Goal: Task Accomplishment & Management: Manage account settings

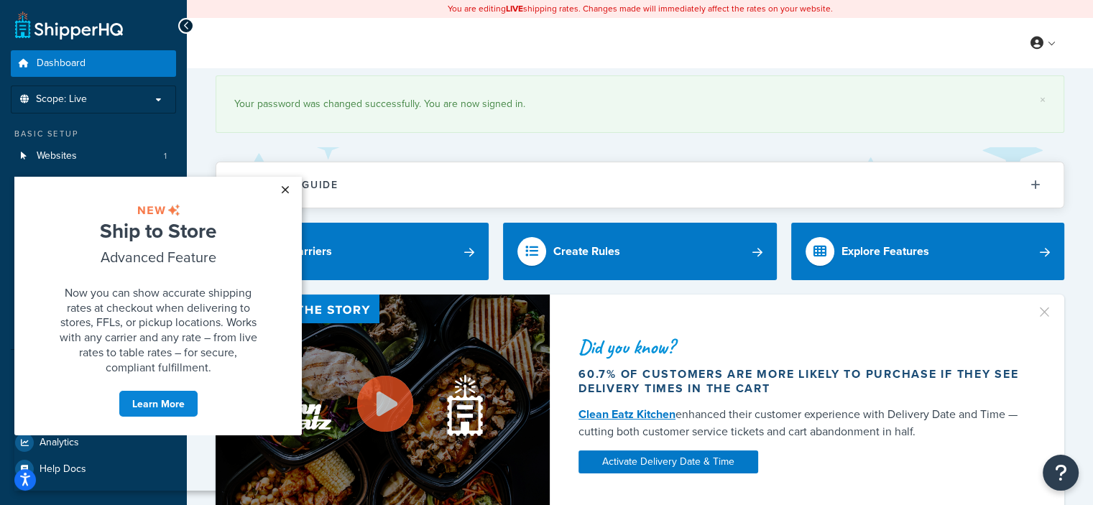
click at [281, 191] on link "×" at bounding box center [284, 190] width 25 height 26
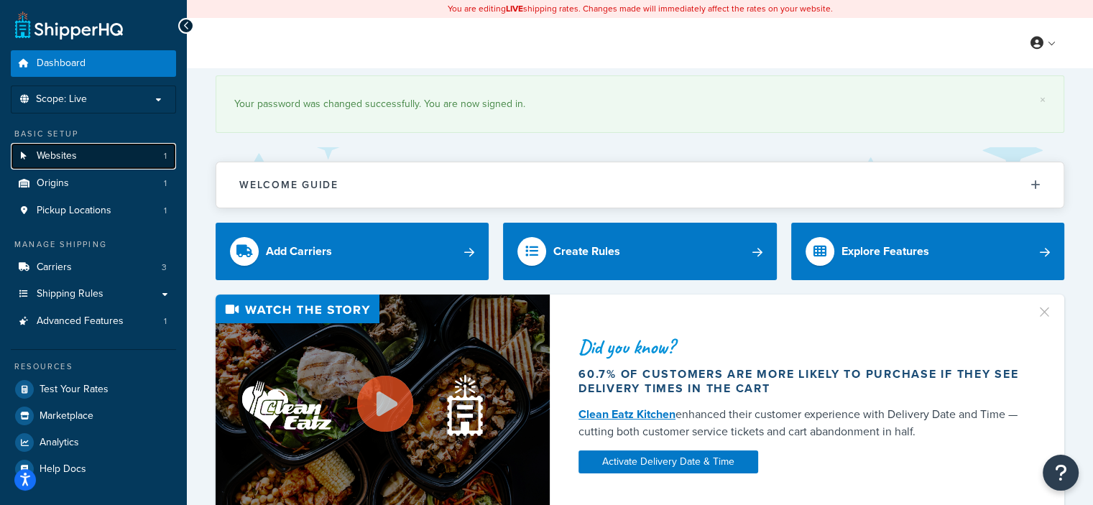
click at [156, 154] on link "Websites 1" at bounding box center [93, 156] width 165 height 27
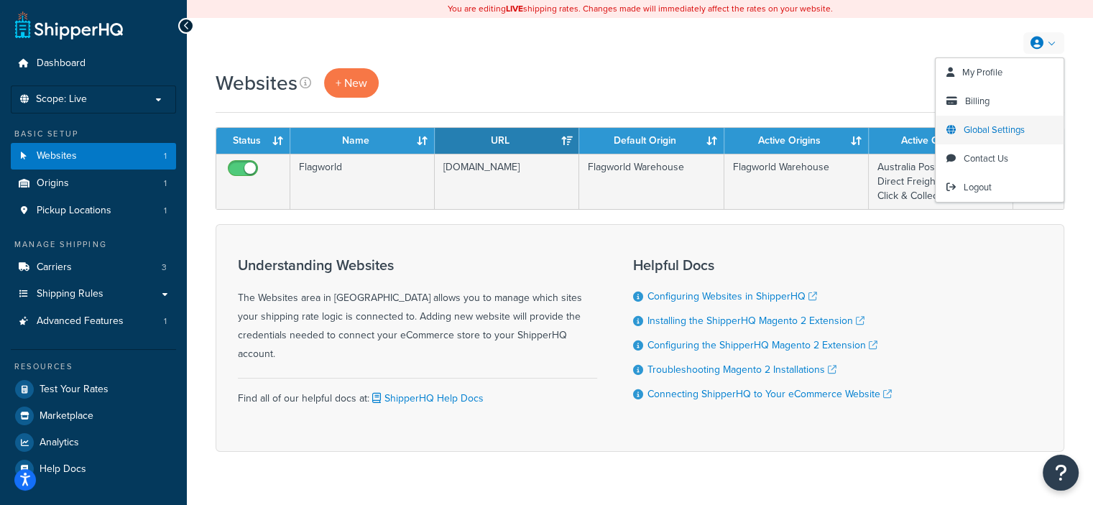
click at [1003, 133] on span "Global Settings" at bounding box center [993, 130] width 61 height 14
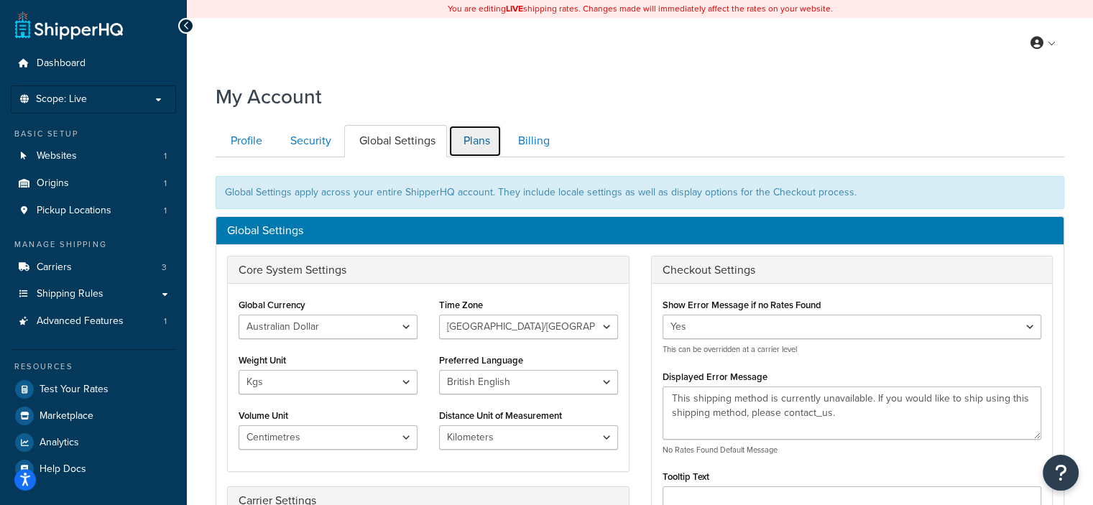
click at [493, 149] on link "Plans" at bounding box center [474, 141] width 53 height 32
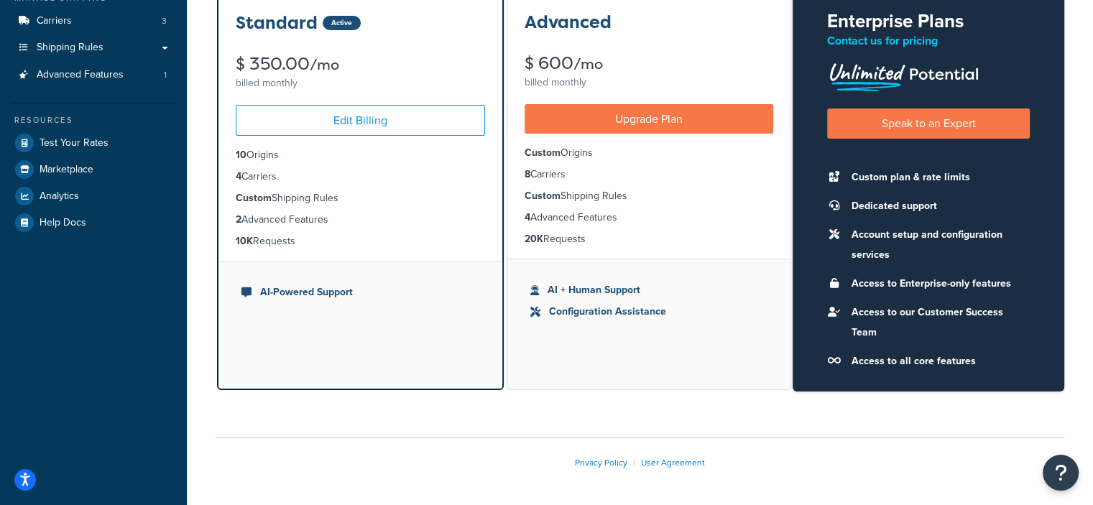
scroll to position [279, 0]
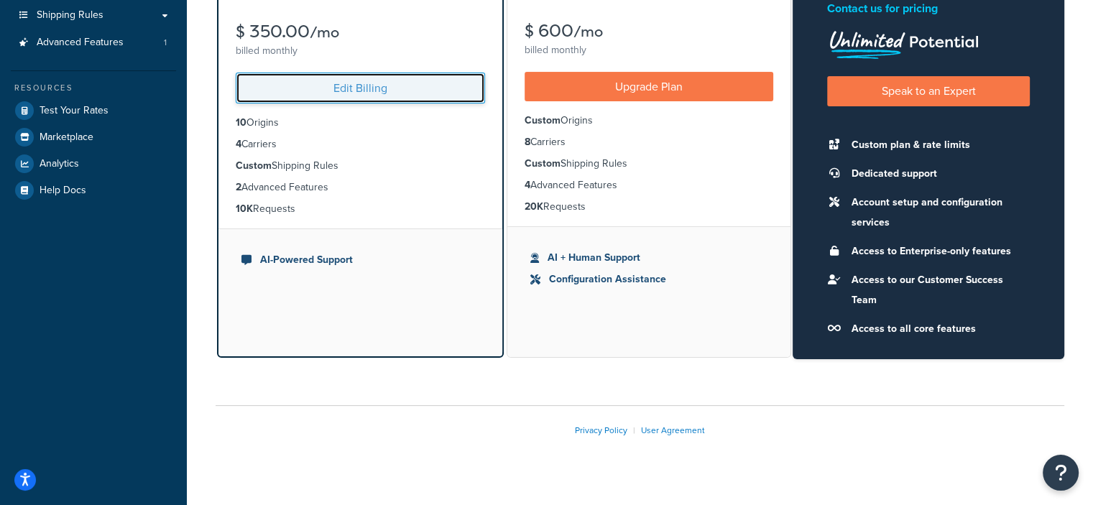
click at [434, 93] on link "Edit Billing" at bounding box center [360, 88] width 249 height 31
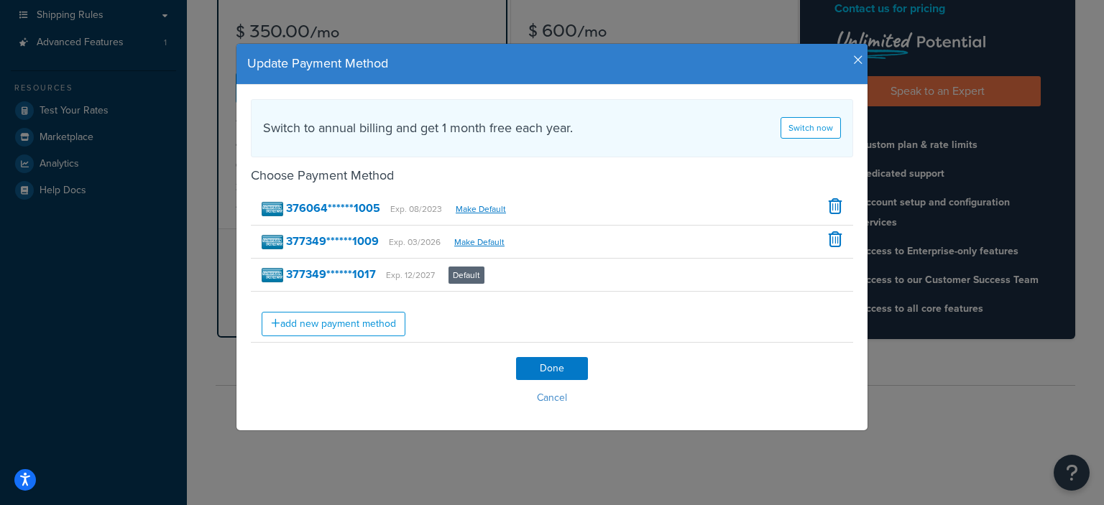
click at [855, 62] on icon "button" at bounding box center [858, 60] width 10 height 13
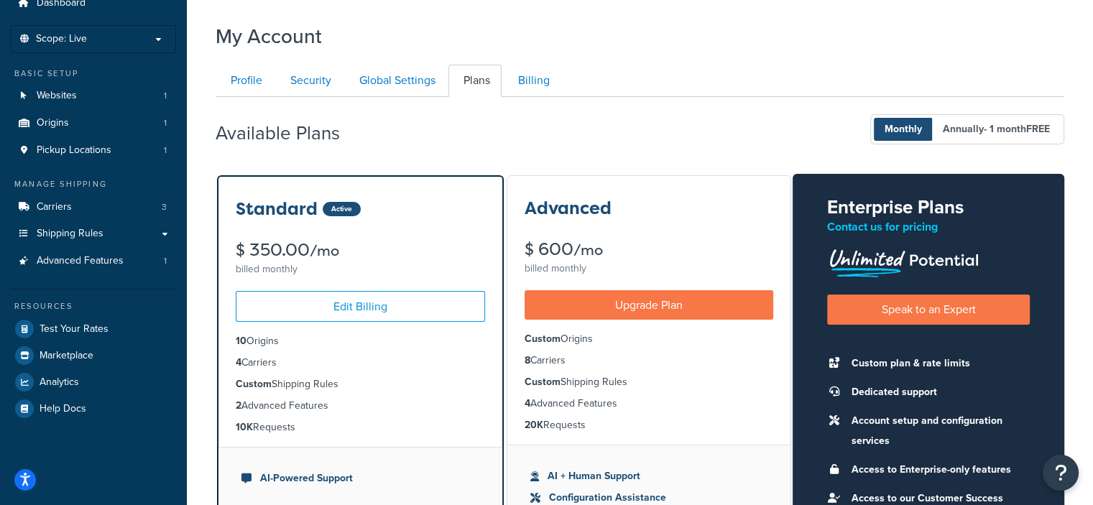
scroll to position [60, 0]
click at [1055, 475] on icon "Open Resource Center" at bounding box center [1061, 473] width 14 height 20
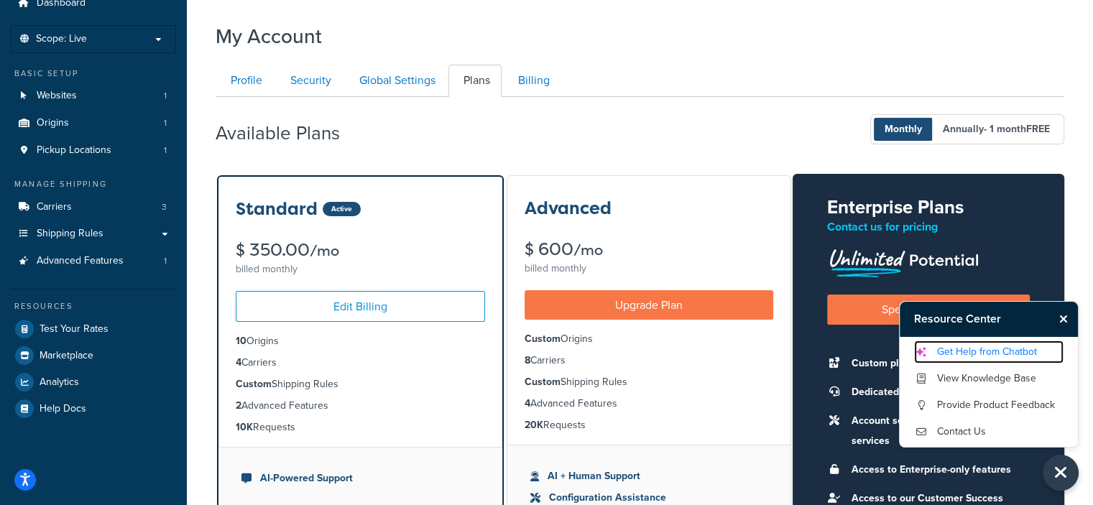
click at [1002, 356] on link "Get Help from Chatbot" at bounding box center [988, 352] width 149 height 23
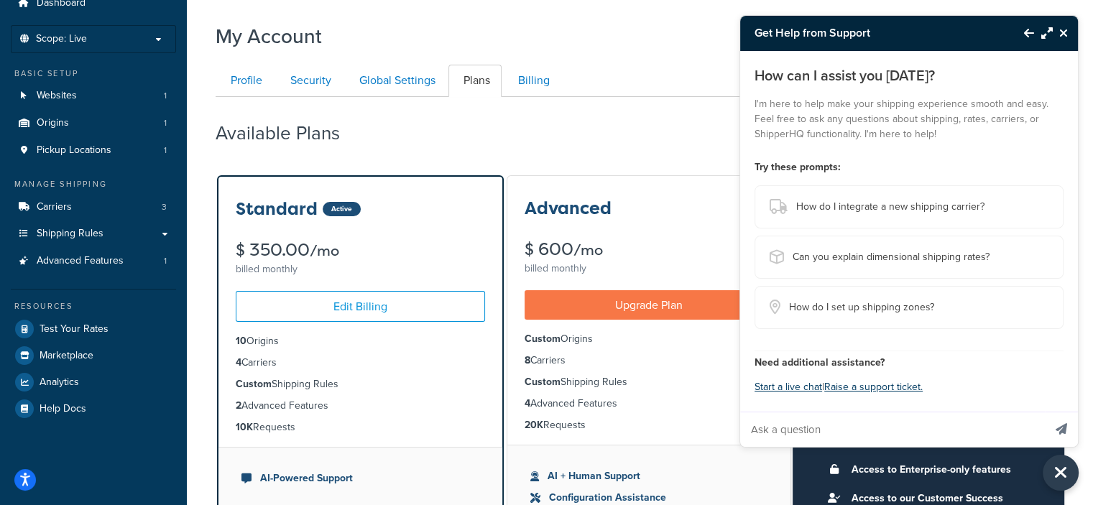
click at [848, 428] on input "Ask a question" at bounding box center [891, 429] width 303 height 34
type input "cancel"
click at [1045, 412] on button "Send message" at bounding box center [1061, 429] width 33 height 35
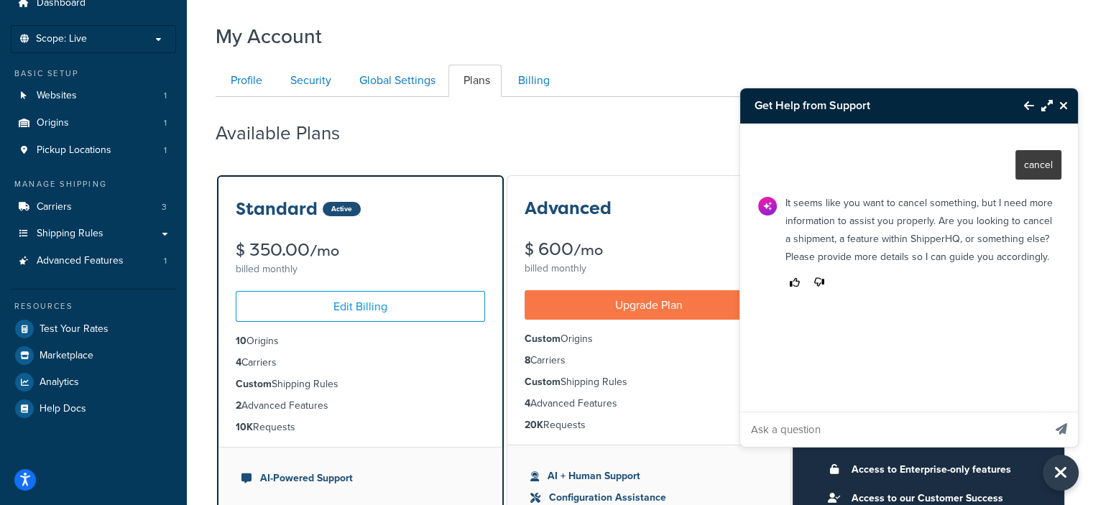
click at [848, 428] on input "Ask a question" at bounding box center [891, 429] width 303 height 34
type input "Cancel ShipperHQ account"
click at [1045, 412] on button "Send message" at bounding box center [1061, 429] width 33 height 35
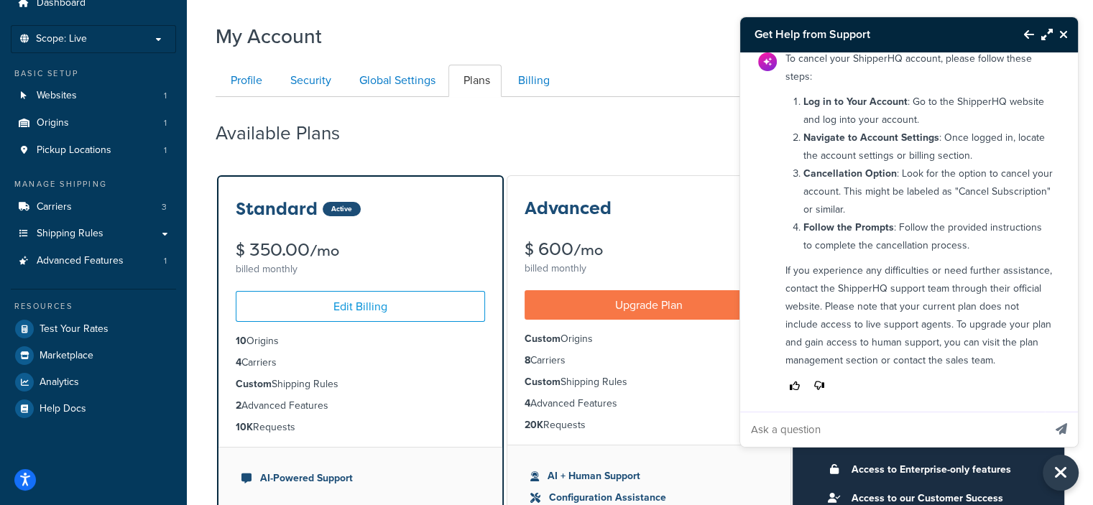
scroll to position [229, 0]
click at [448, 129] on div "Available Plans Monthly Annually - 1 month FREE" at bounding box center [640, 129] width 849 height 42
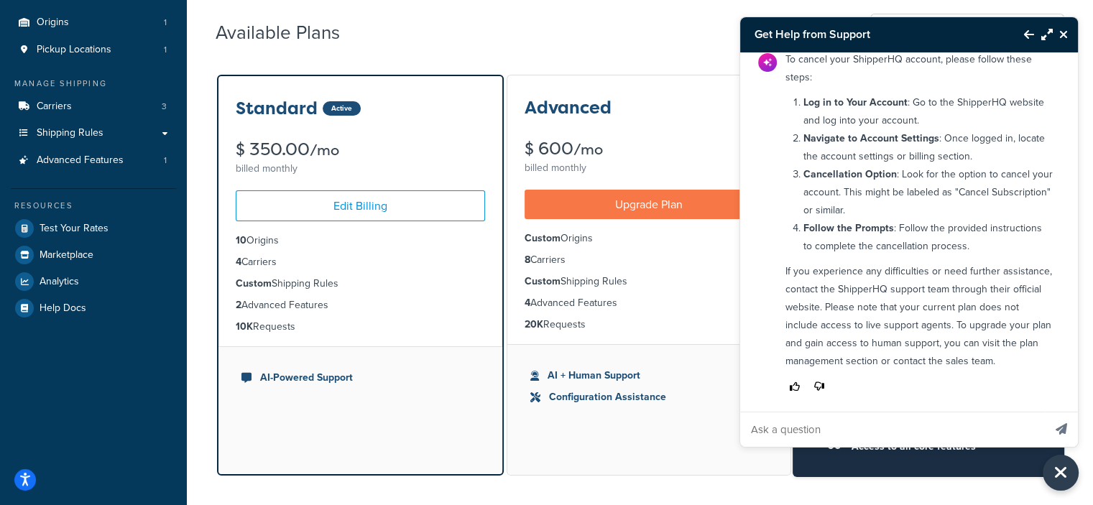
scroll to position [0, 0]
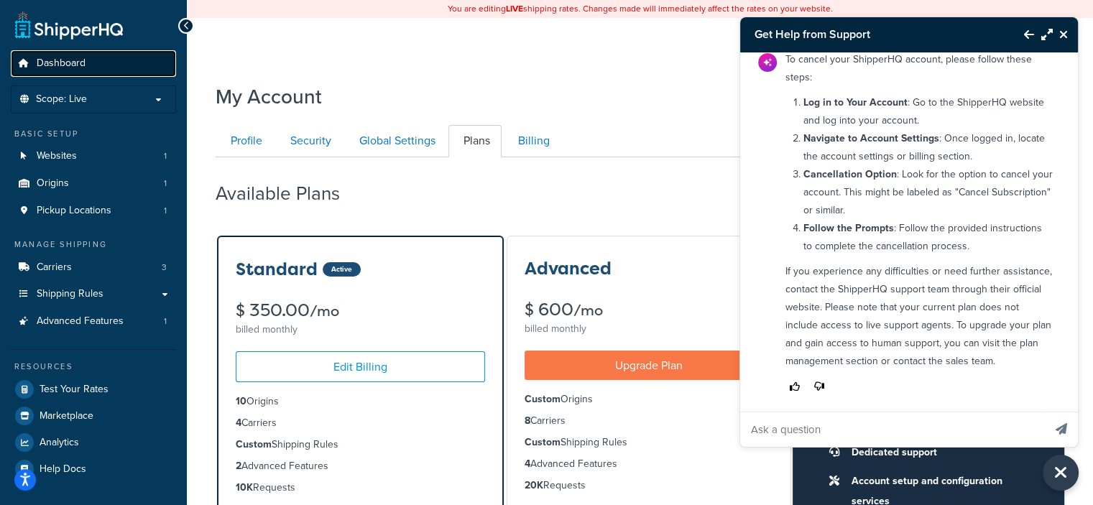
click at [95, 65] on link "Dashboard" at bounding box center [93, 63] width 165 height 27
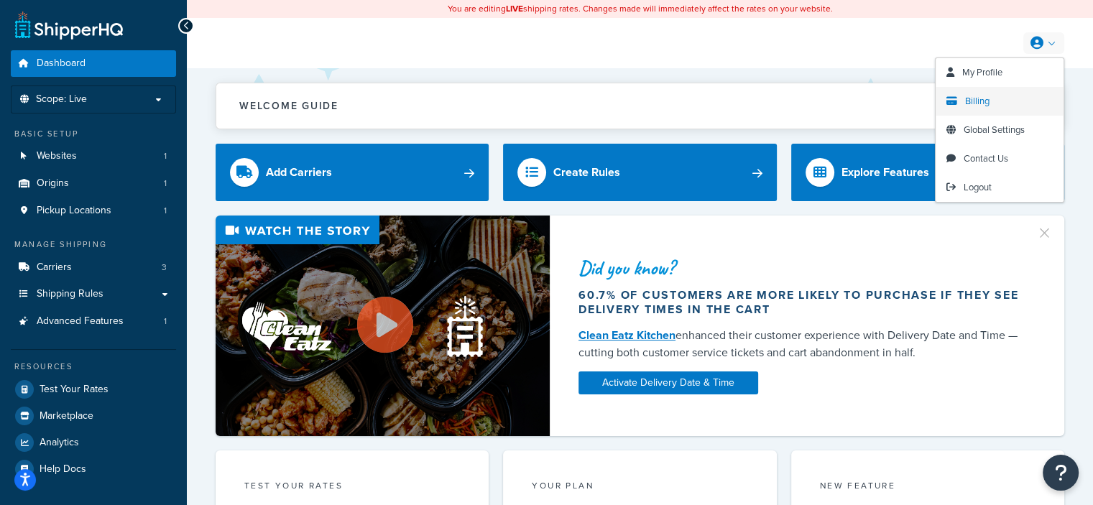
click at [989, 100] on link "Billing" at bounding box center [999, 101] width 128 height 29
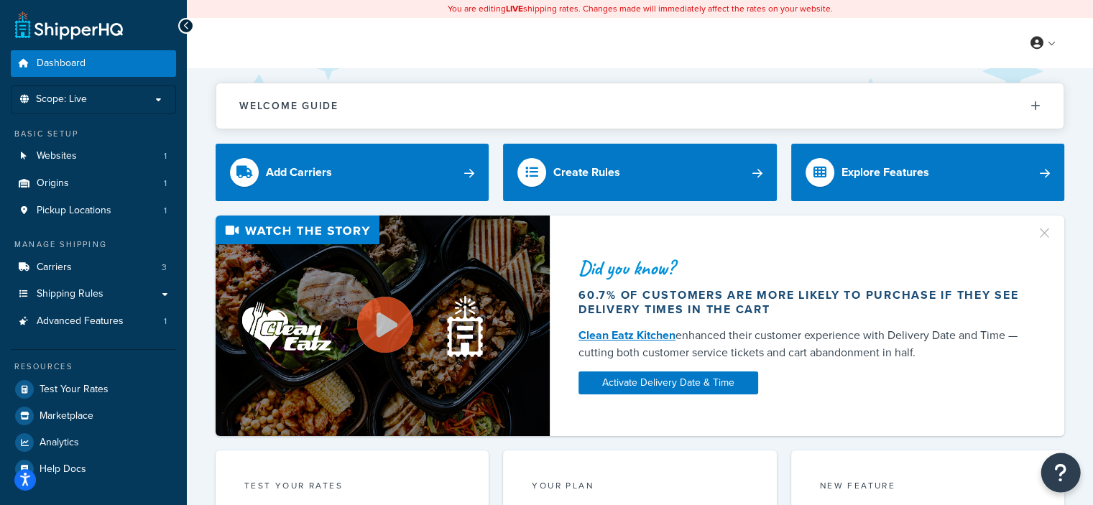
click at [1061, 478] on icon "Open Resource Center" at bounding box center [1061, 473] width 14 height 20
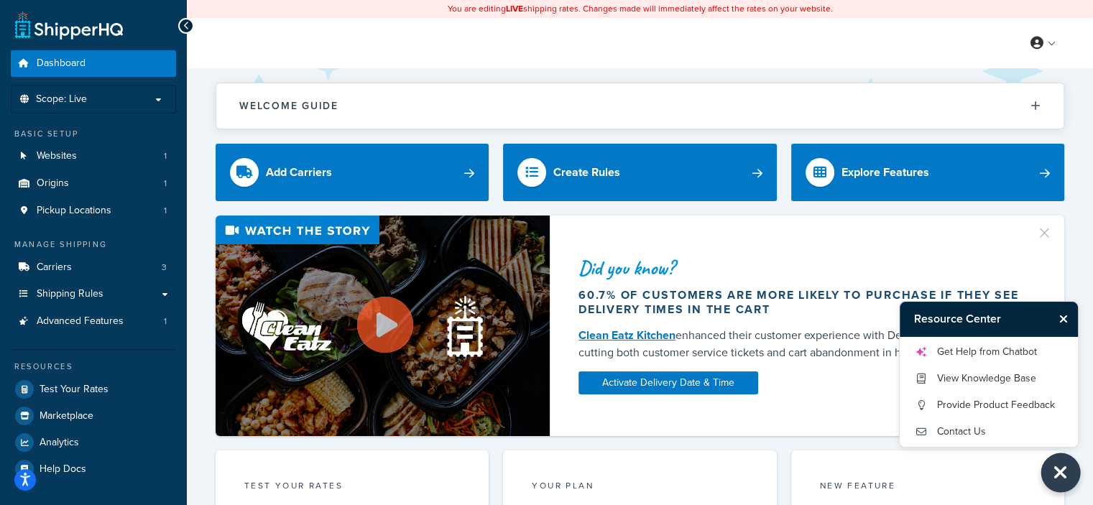
click at [1061, 478] on icon "Close Resource Center" at bounding box center [1061, 473] width 16 height 20
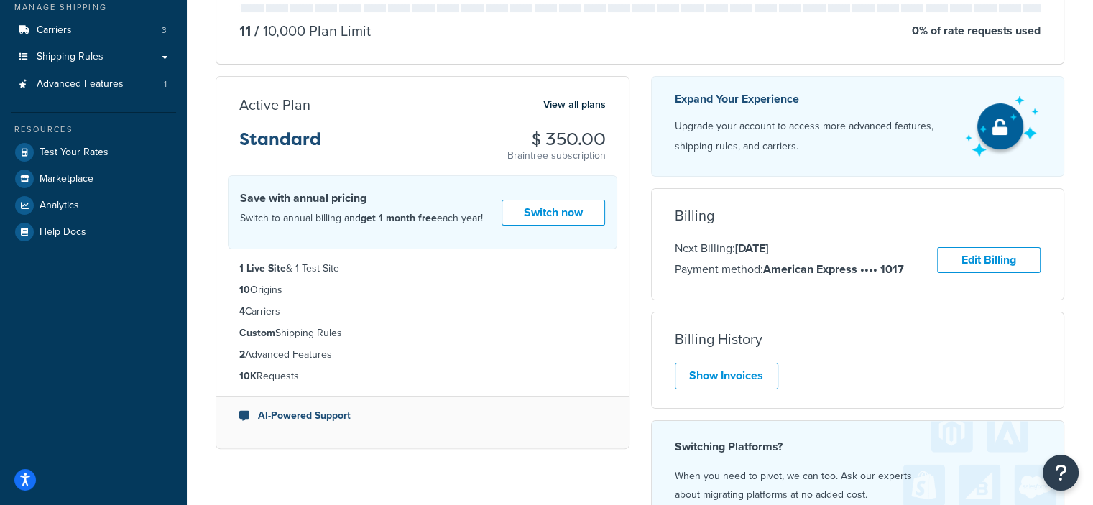
scroll to position [235, 0]
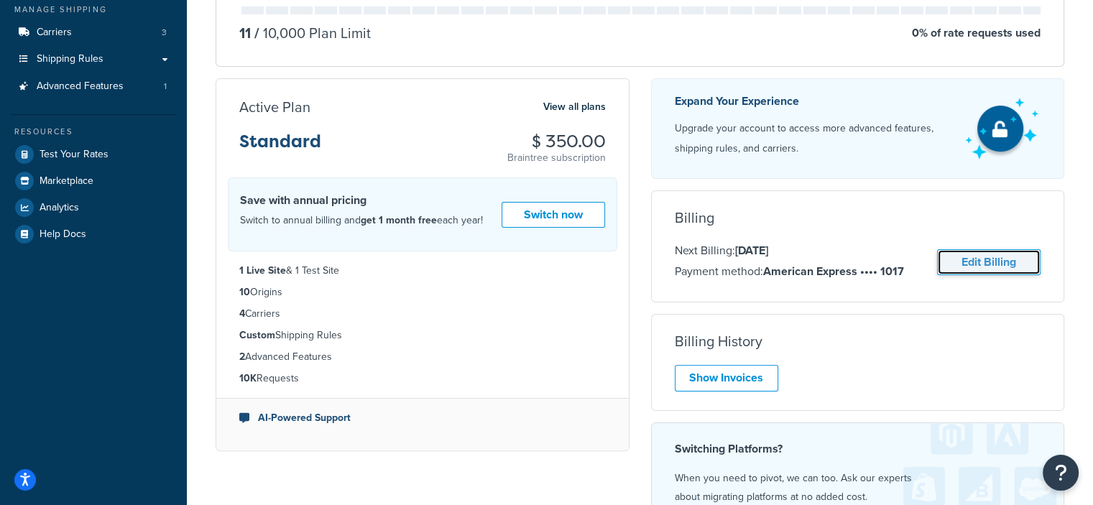
click at [976, 264] on link "Edit Billing" at bounding box center [988, 262] width 103 height 27
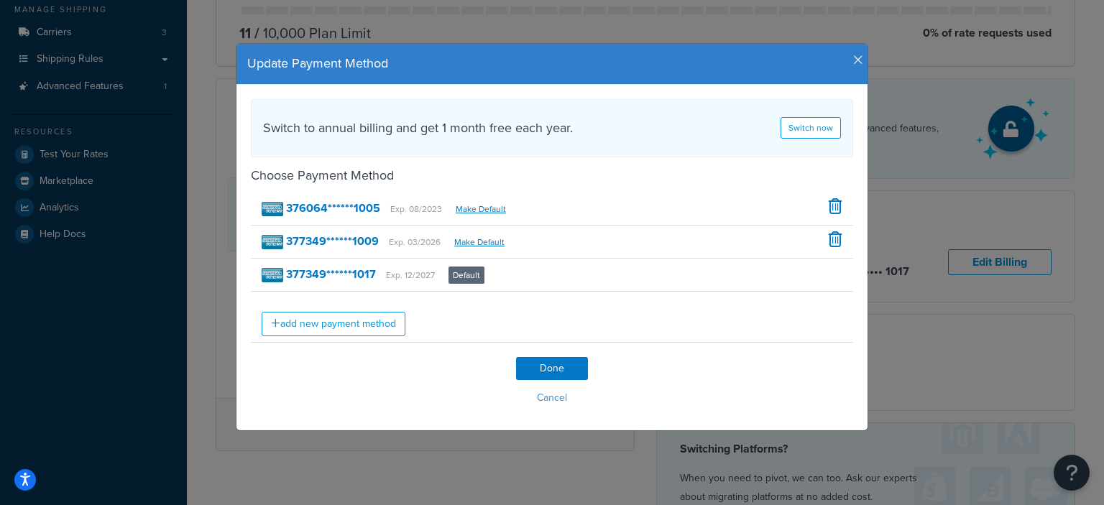
click at [853, 54] on icon "button" at bounding box center [858, 60] width 10 height 13
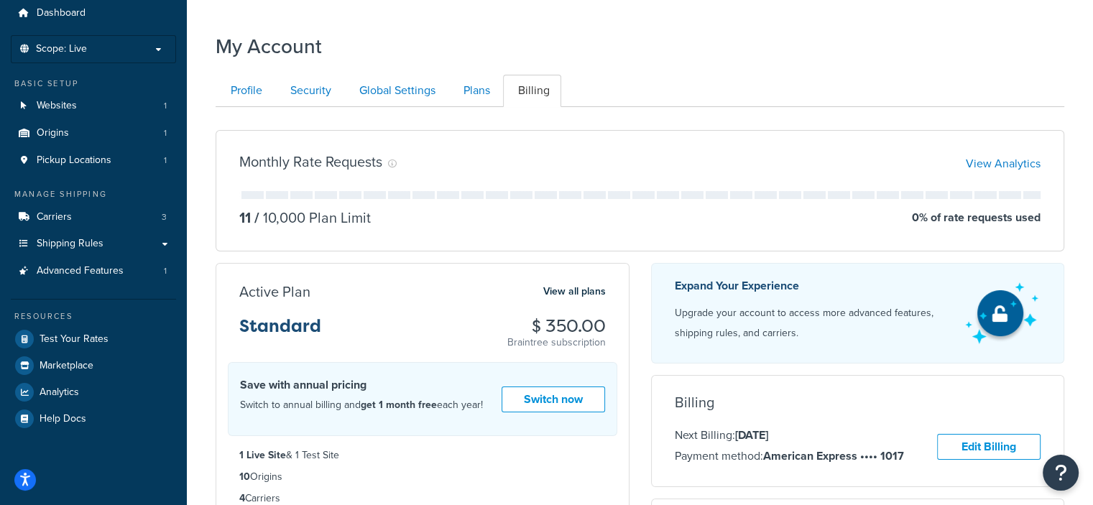
scroll to position [35, 0]
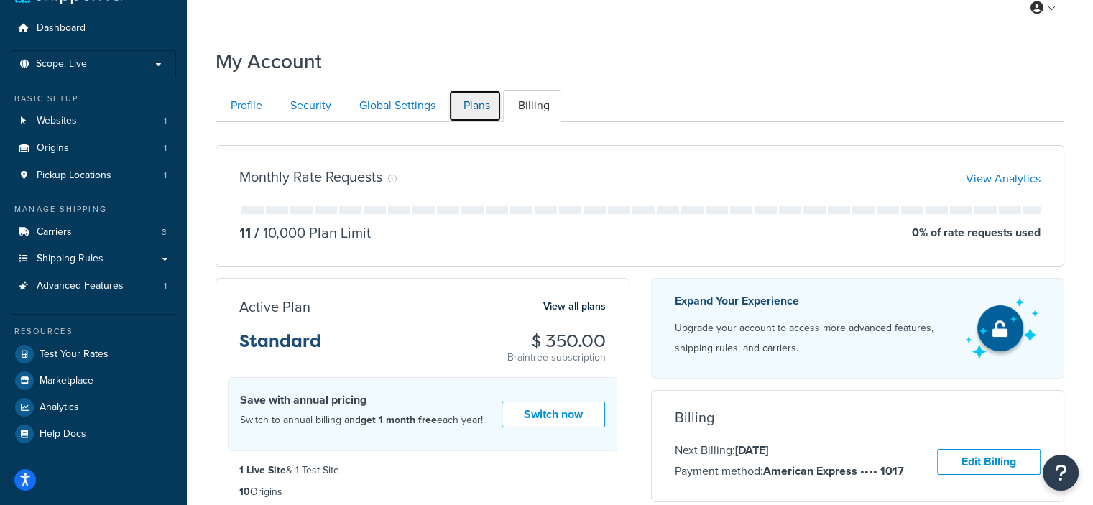
click at [483, 111] on link "Plans" at bounding box center [474, 106] width 53 height 32
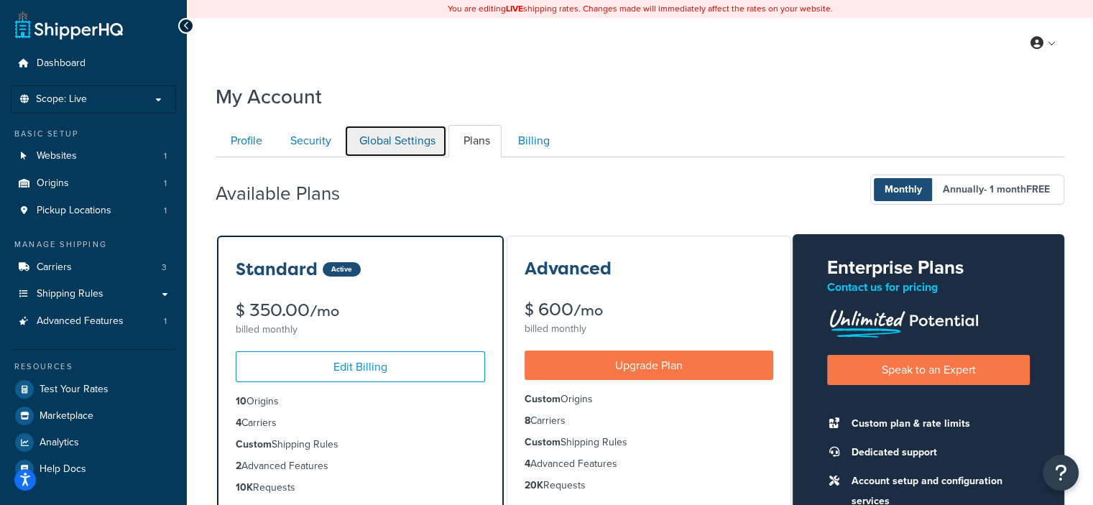
click at [417, 135] on link "Global Settings" at bounding box center [395, 141] width 103 height 32
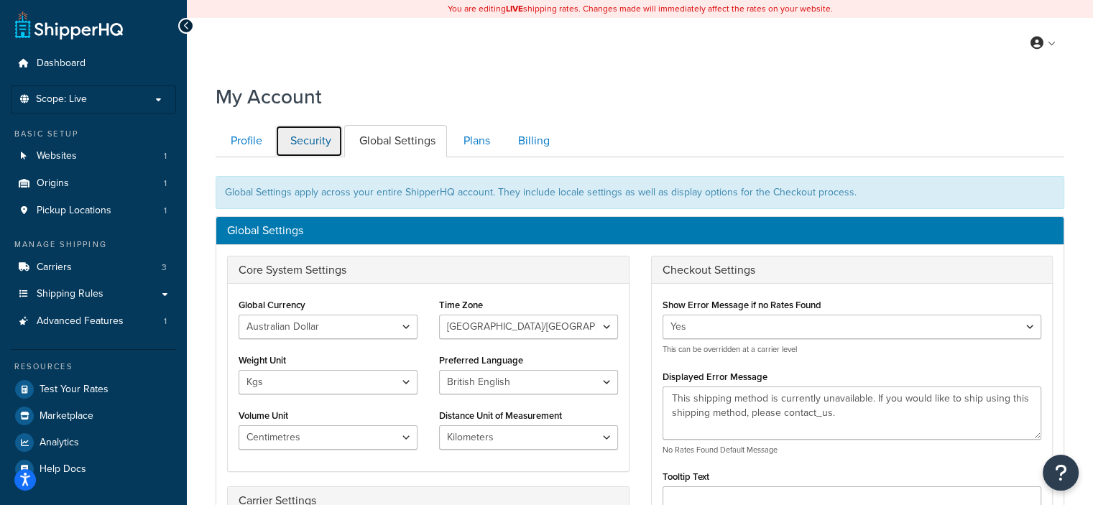
click at [320, 141] on link "Security" at bounding box center [309, 141] width 68 height 32
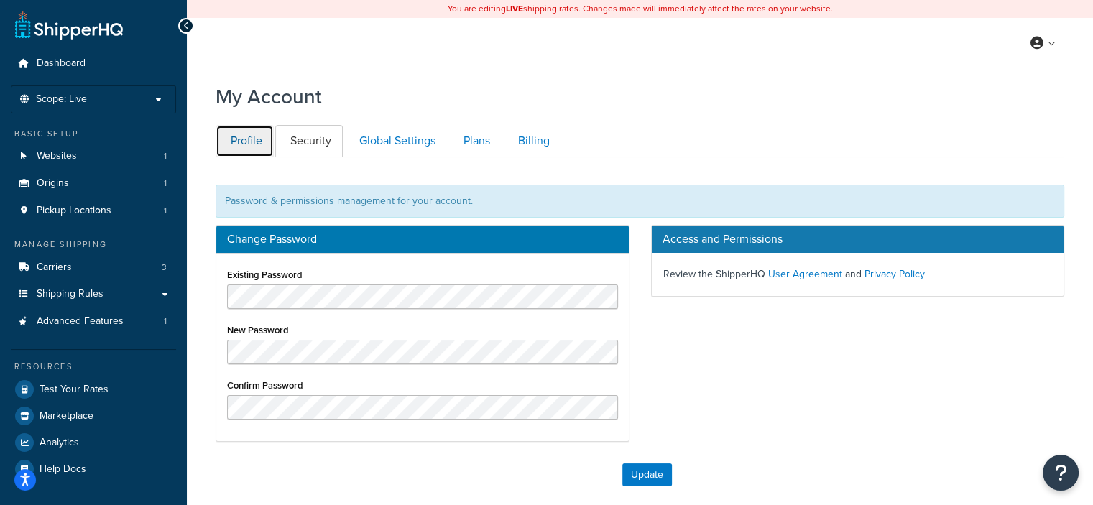
click at [245, 142] on link "Profile" at bounding box center [245, 141] width 58 height 32
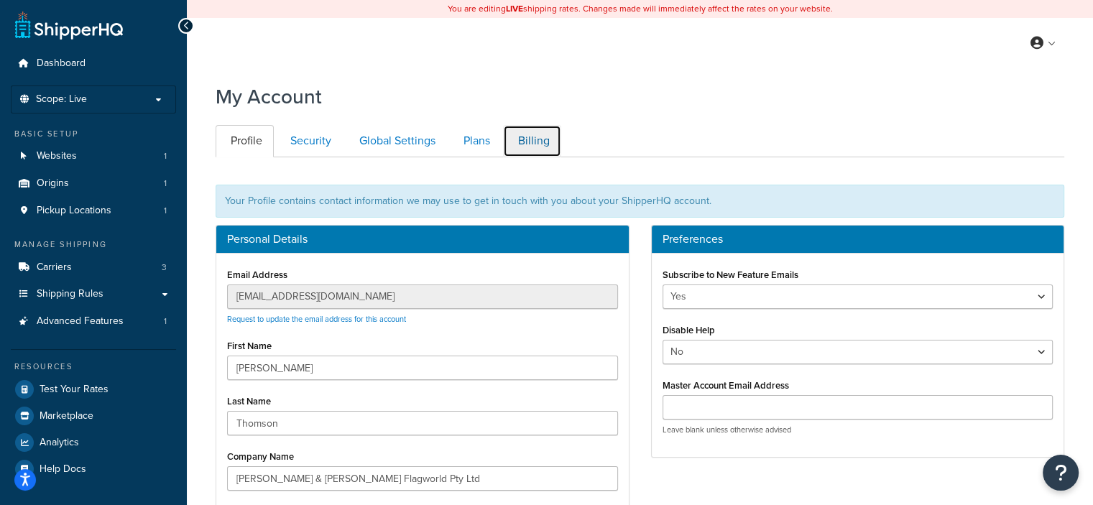
click at [519, 149] on link "Billing" at bounding box center [532, 141] width 58 height 32
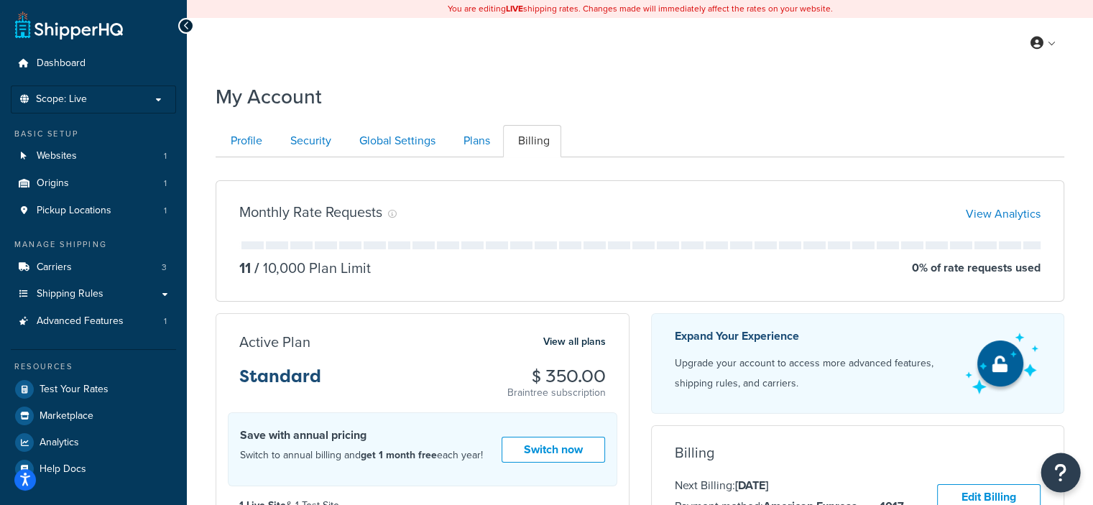
click at [1053, 476] on button "Open Resource Center" at bounding box center [1061, 473] width 40 height 40
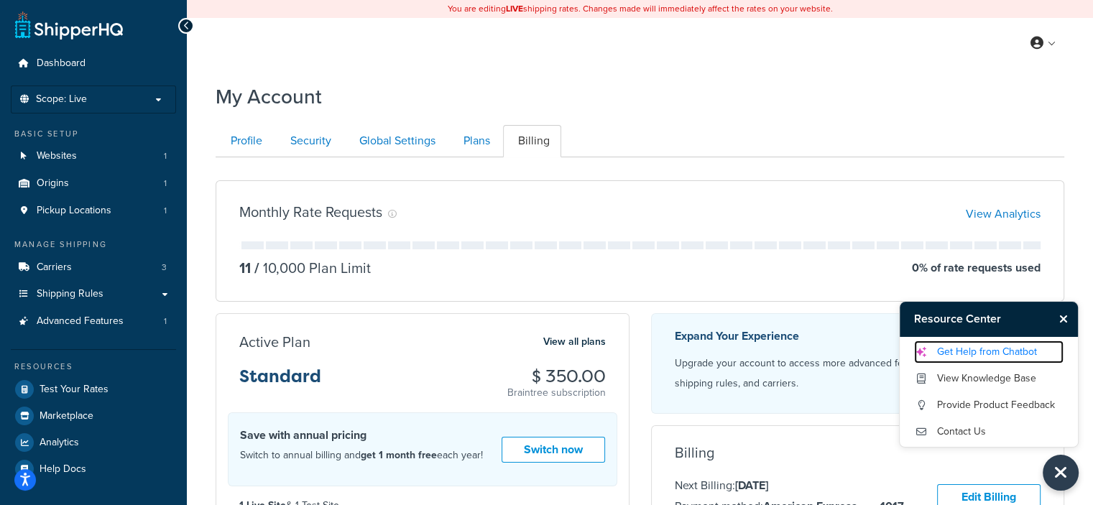
click at [1003, 351] on link "Get Help from Chatbot" at bounding box center [988, 352] width 149 height 23
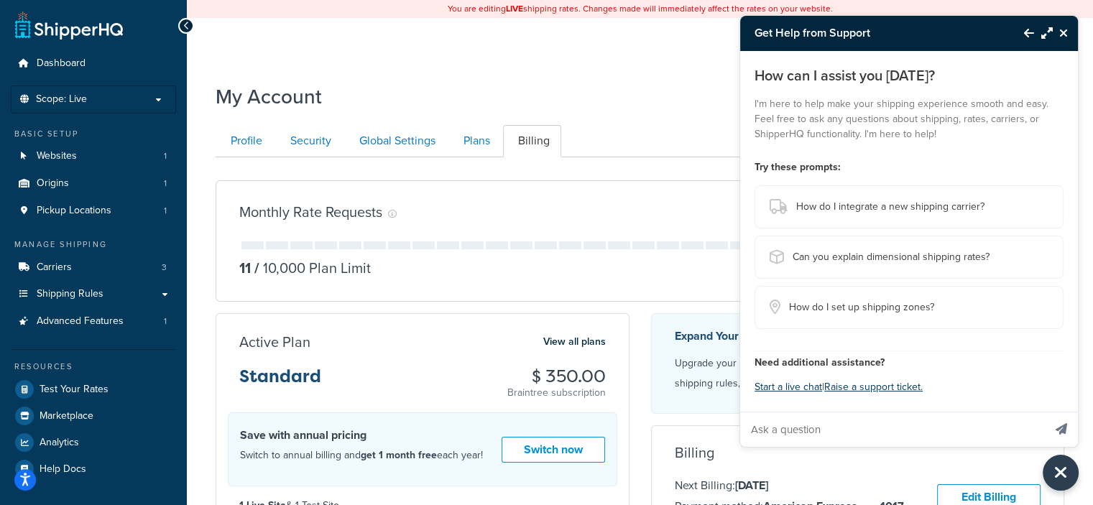
click at [885, 425] on input "Ask a question" at bounding box center [891, 429] width 303 height 34
type input "Cancel ShipperHQ Account"
click at [1045, 412] on button "Send message" at bounding box center [1061, 429] width 33 height 35
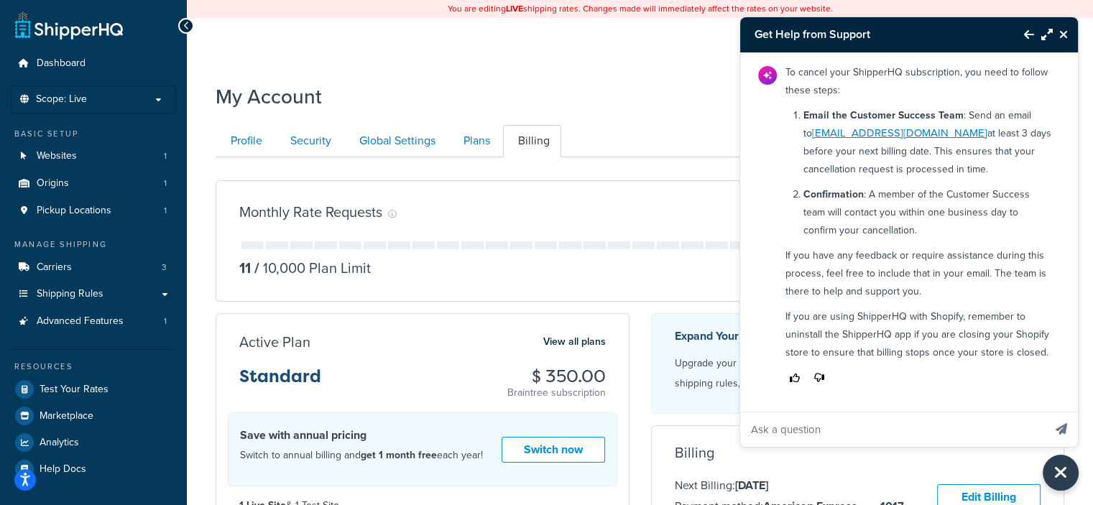
scroll to position [78, 0]
click at [900, 125] on link "customersuccess@shipperhq.com" at bounding box center [899, 133] width 175 height 16
click at [191, 197] on div "My Account Contact Us Send Us A Message Contact Information Name * Email * Comp…" at bounding box center [640, 495] width 906 height 841
click at [269, 143] on link "Profile" at bounding box center [245, 141] width 58 height 32
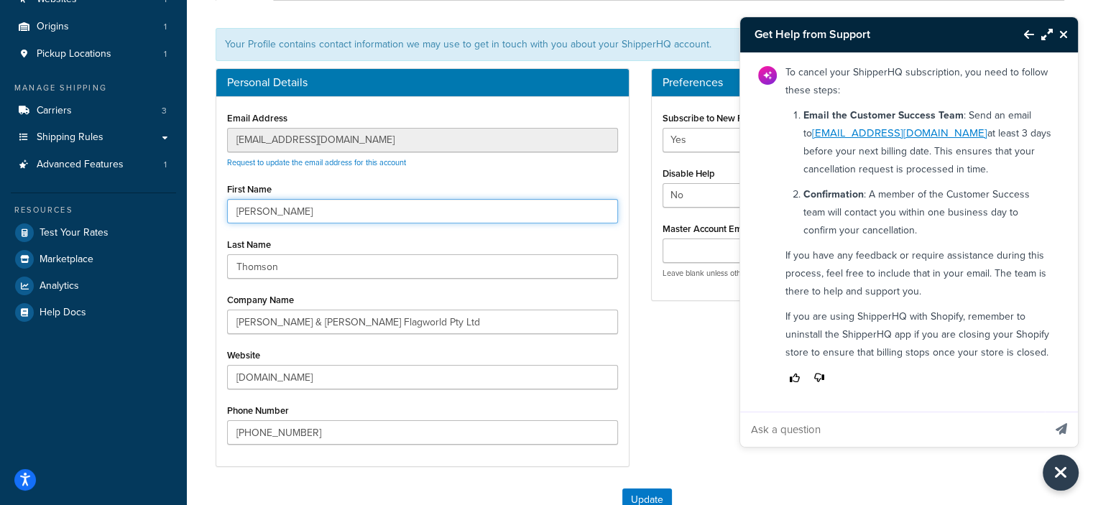
click at [277, 212] on input "Scott" at bounding box center [422, 211] width 391 height 24
type input "S"
type input "Torren"
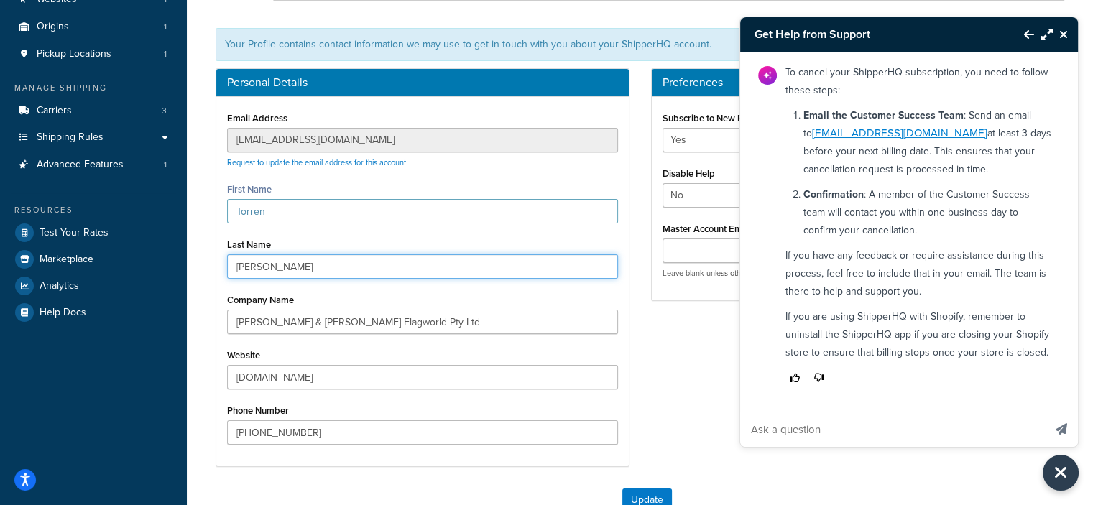
type input "[PERSON_NAME]"
click at [650, 367] on div "Personal Details Email Address online@flagworld.com.au Request to update the em…" at bounding box center [640, 274] width 870 height 413
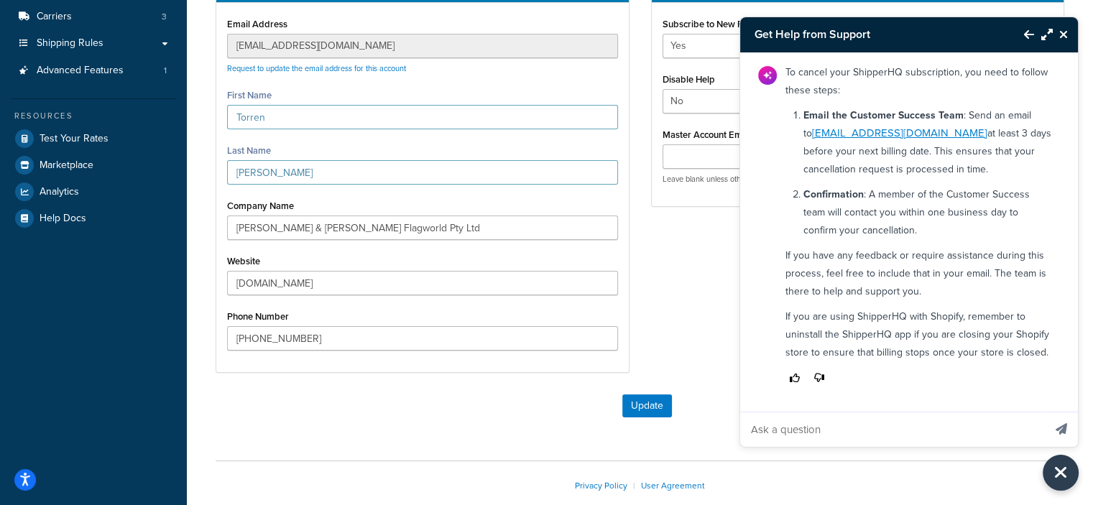
scroll to position [251, 0]
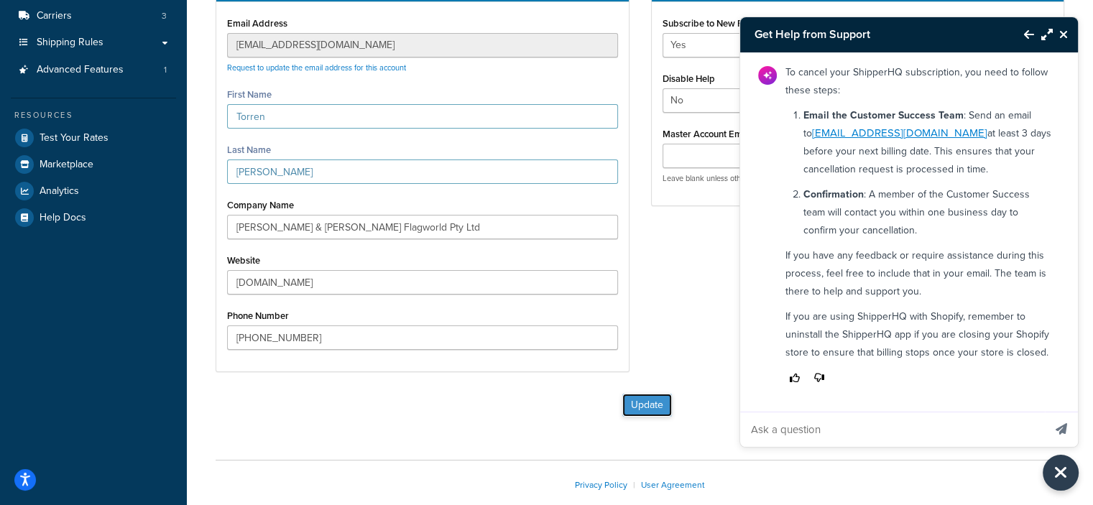
click at [644, 402] on button "Update" at bounding box center [647, 405] width 50 height 23
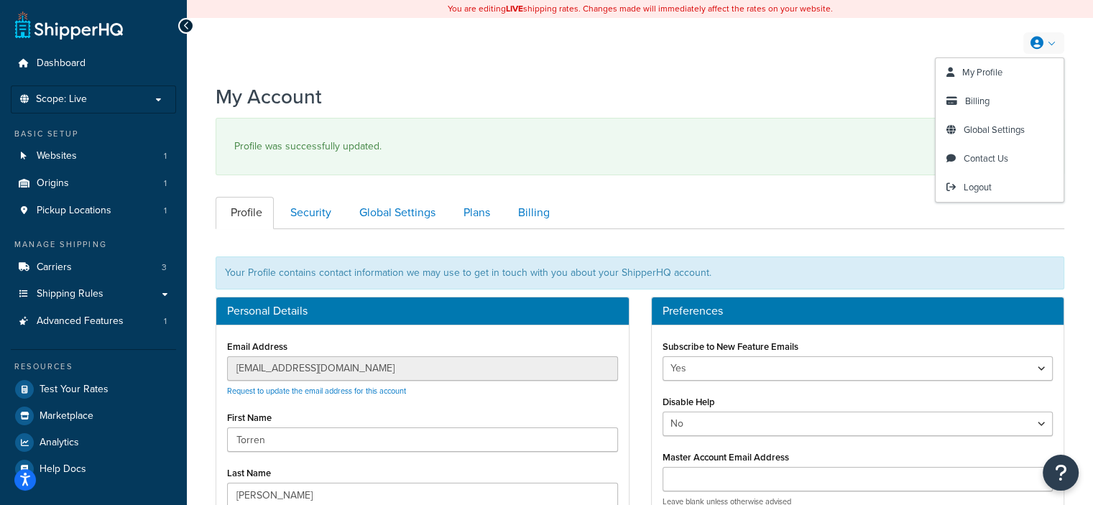
click at [1040, 34] on link at bounding box center [1043, 43] width 41 height 22
click at [999, 65] on span "My Profile" at bounding box center [982, 72] width 40 height 14
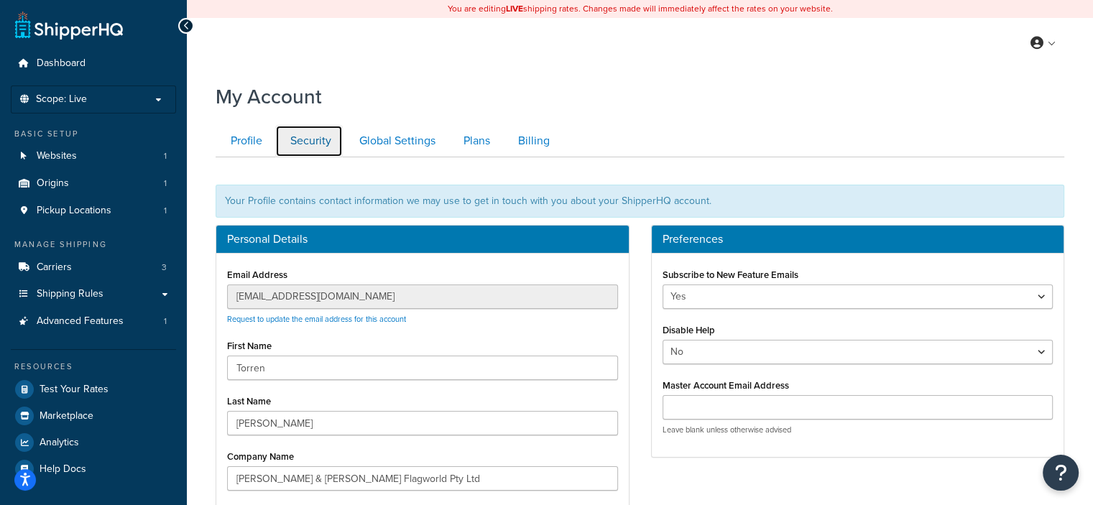
click at [305, 151] on link "Security" at bounding box center [309, 141] width 68 height 32
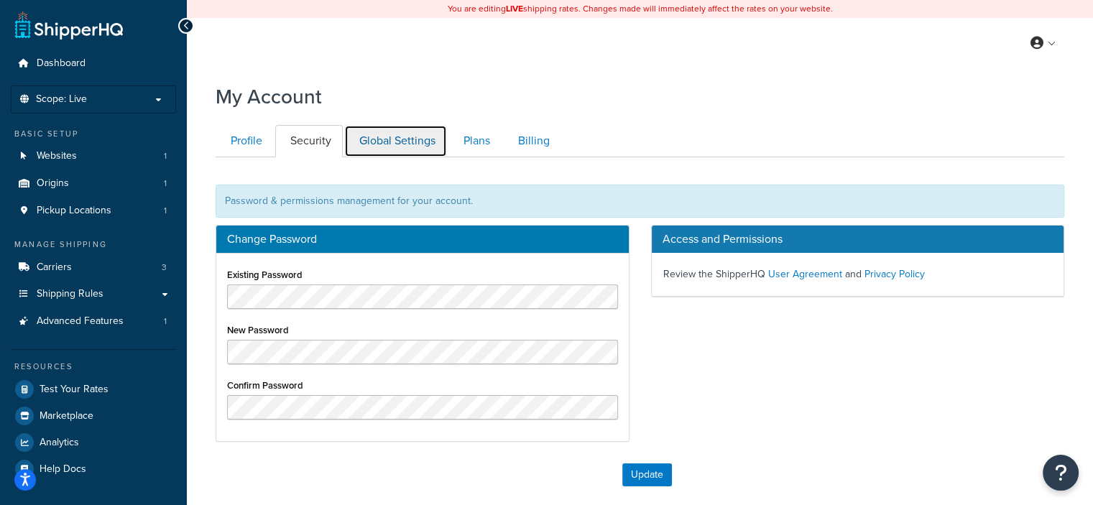
click at [384, 156] on link "Global Settings" at bounding box center [395, 141] width 103 height 32
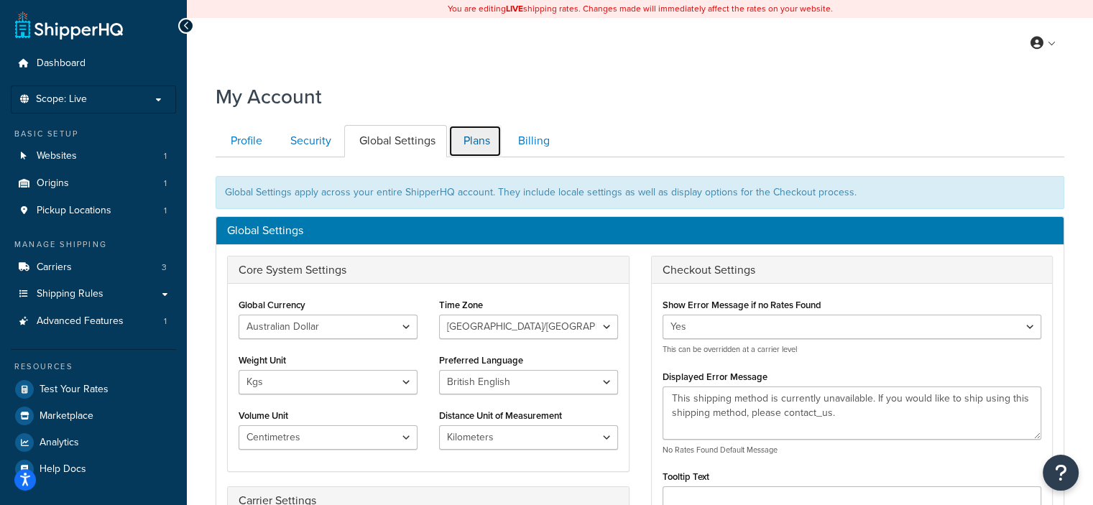
click at [486, 150] on link "Plans" at bounding box center [474, 141] width 53 height 32
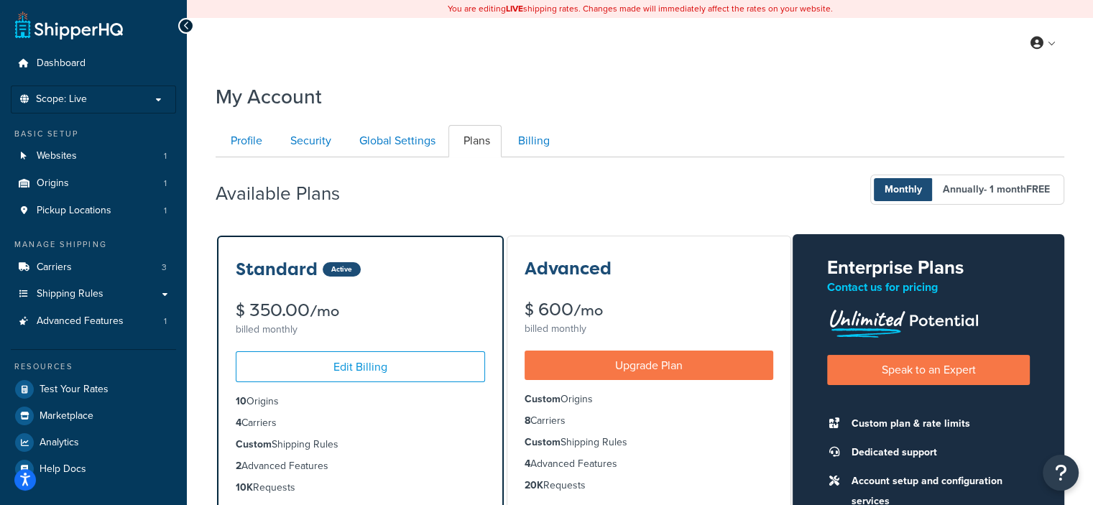
click at [1008, 83] on div "My Account" at bounding box center [640, 92] width 849 height 35
